Goal: Task Accomplishment & Management: Manage account settings

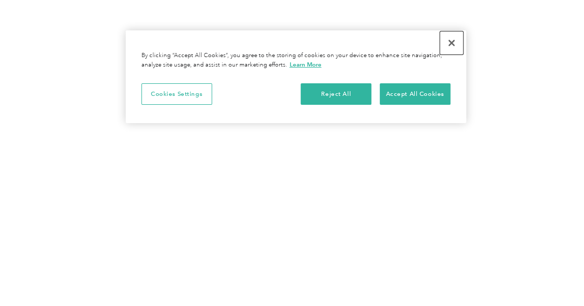
click at [452, 41] on button "Close" at bounding box center [451, 42] width 23 height 23
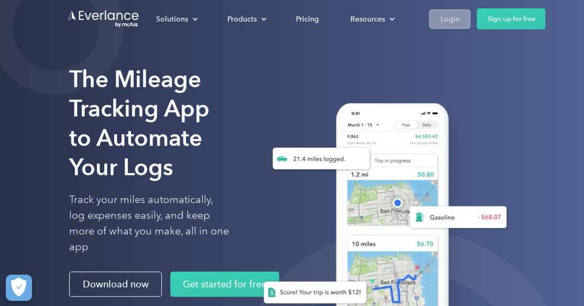
click at [452, 19] on div "Login" at bounding box center [449, 19] width 19 height 13
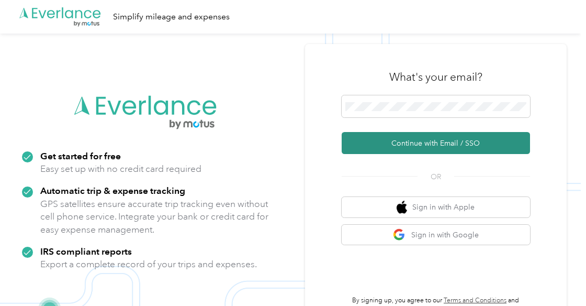
click at [433, 140] on button "Continue with Email / SSO" at bounding box center [436, 143] width 188 height 22
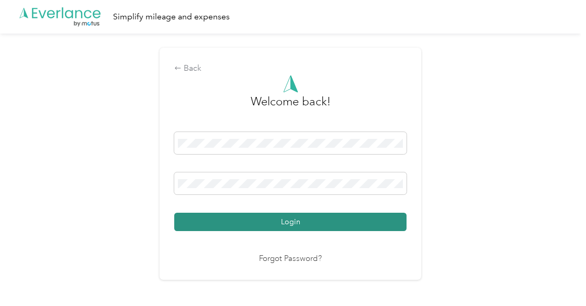
click at [262, 218] on button "Login" at bounding box center [290, 222] width 232 height 18
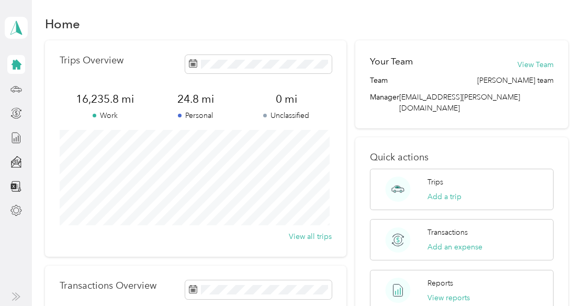
scroll to position [8, 0]
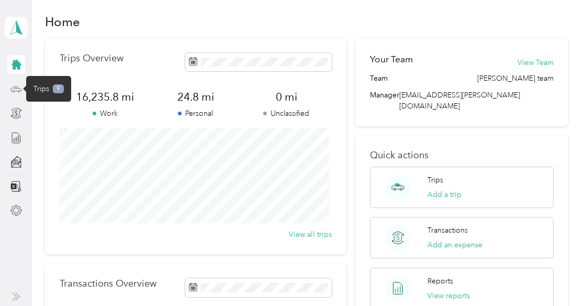
click at [14, 91] on icon at bounding box center [16, 89] width 12 height 12
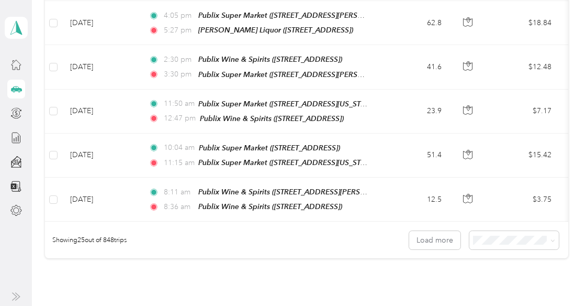
scroll to position [1061, 0]
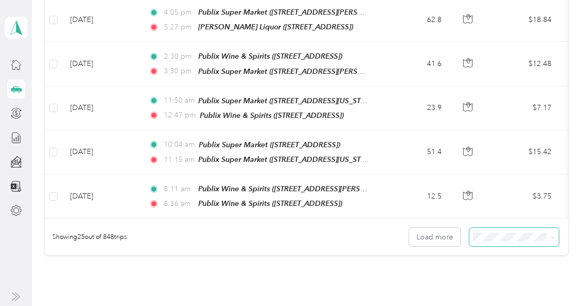
click at [551, 231] on span at bounding box center [551, 236] width 8 height 11
click at [510, 271] on li "100 per load" at bounding box center [512, 269] width 90 height 18
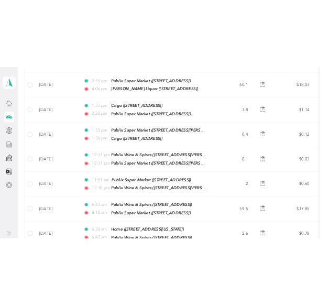
scroll to position [702, 0]
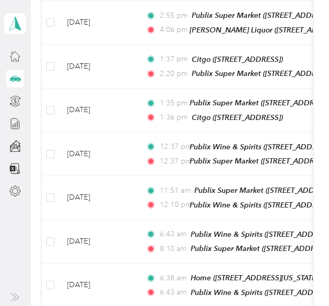
click at [15, 297] on icon at bounding box center [15, 297] width 8 height 8
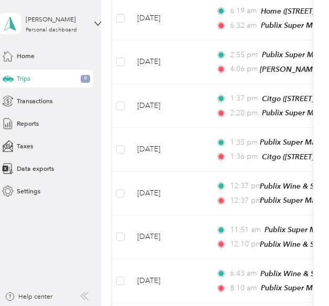
scroll to position [740, 0]
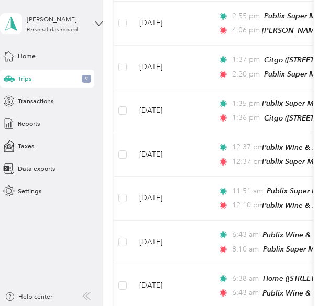
click at [88, 298] on icon at bounding box center [86, 296] width 8 height 8
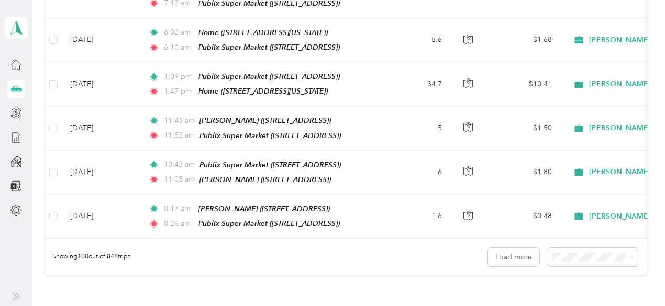
scroll to position [4343, 0]
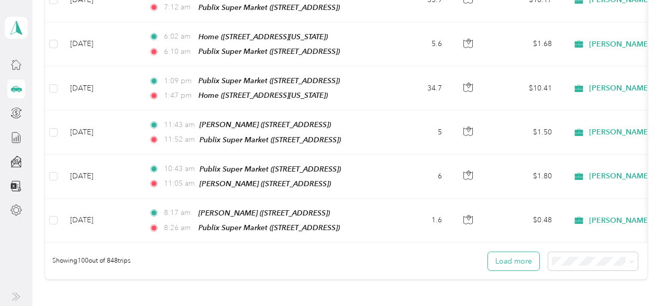
click at [527, 252] on button "Load more" at bounding box center [513, 261] width 51 height 18
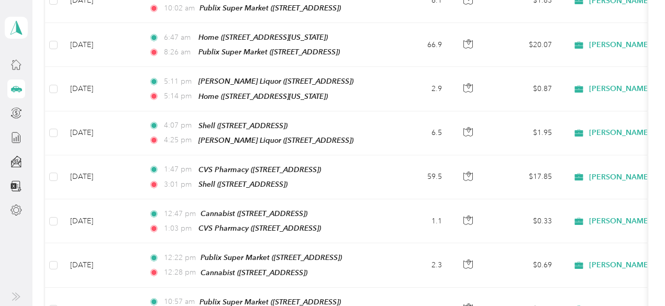
scroll to position [8102, 0]
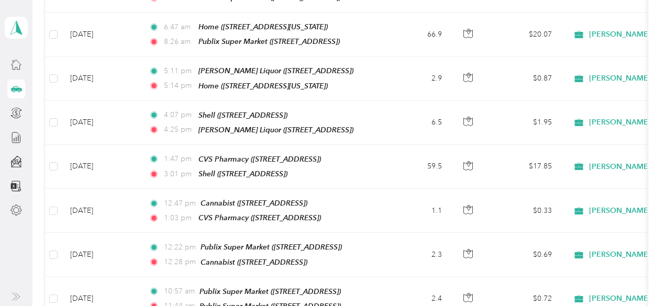
drag, startPoint x: 655, startPoint y: 157, endPoint x: 670, endPoint y: 259, distance: 103.6
click at [586, 259] on html "[PERSON_NAME] Personal dashboard Trips New trip 16,235.8 mi Work 24.8 mi Person…" at bounding box center [330, 153] width 660 height 306
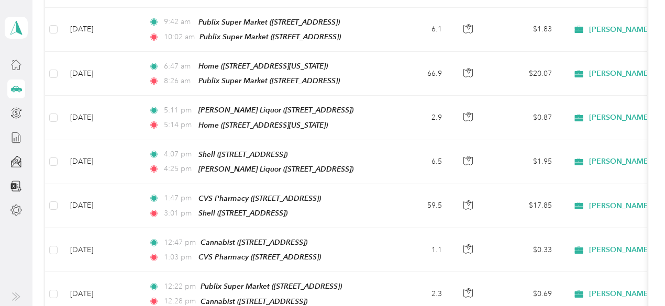
scroll to position [8060, 0]
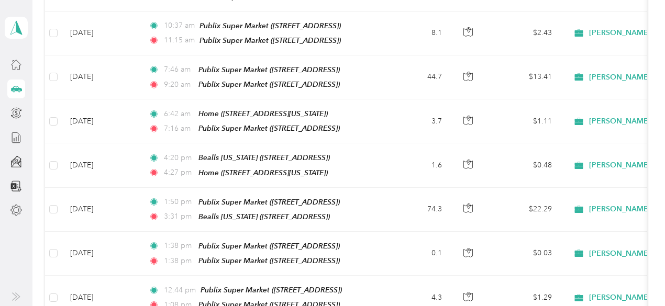
scroll to position [7641, 0]
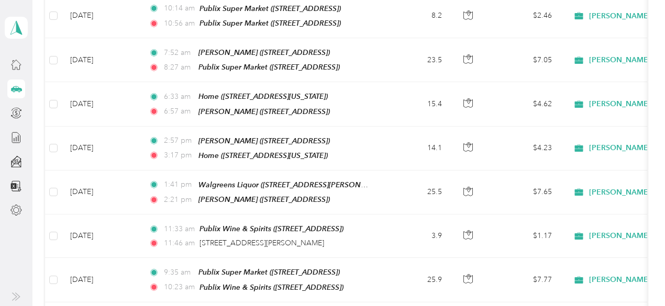
scroll to position [8626, 0]
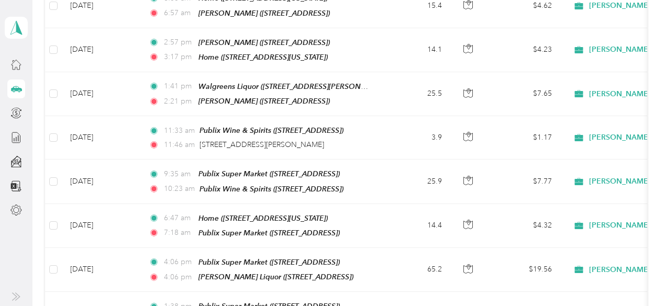
scroll to position [8705, 0]
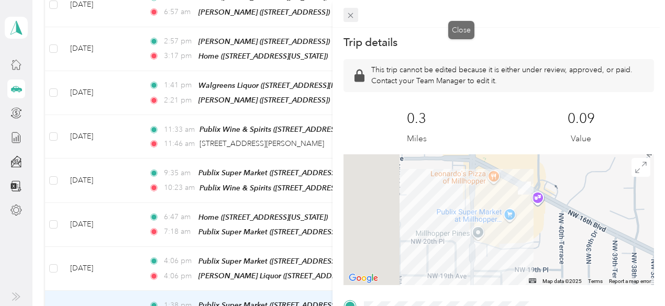
click at [355, 17] on icon at bounding box center [350, 15] width 9 height 9
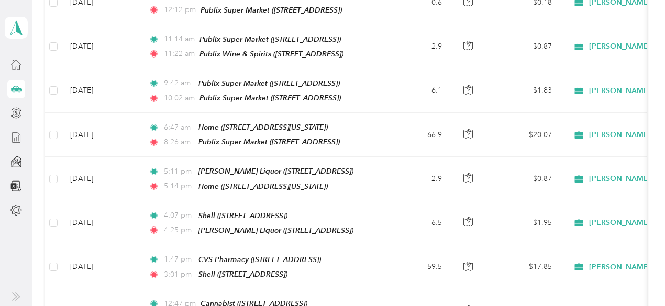
scroll to position [7986, 0]
